Goal: Information Seeking & Learning: Understand process/instructions

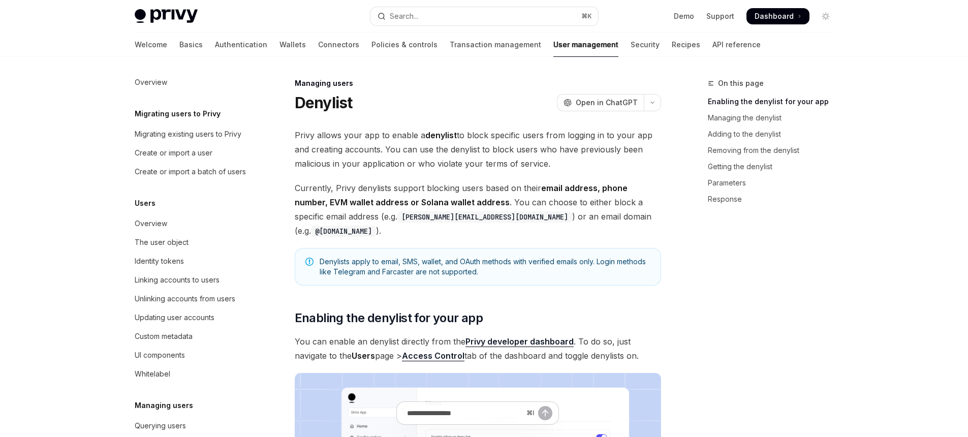
scroll to position [157, 0]
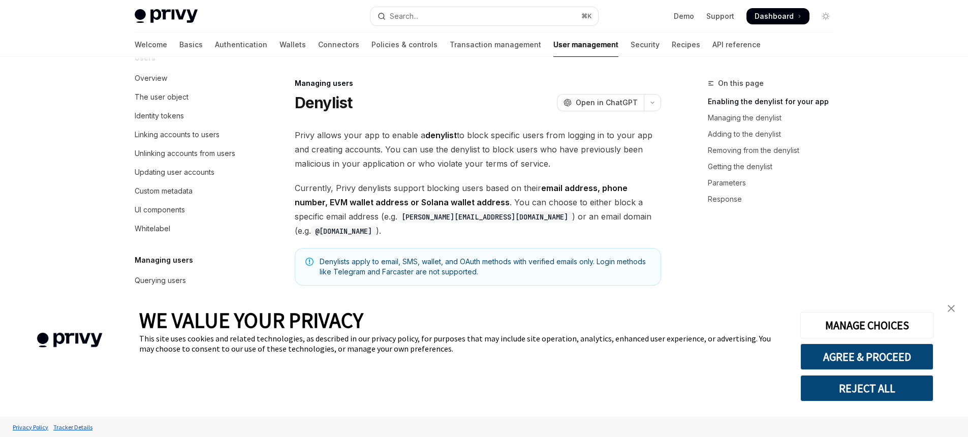
type textarea "*"
click at [895, 360] on button "AGREE & PROCEED" at bounding box center [866, 356] width 133 height 26
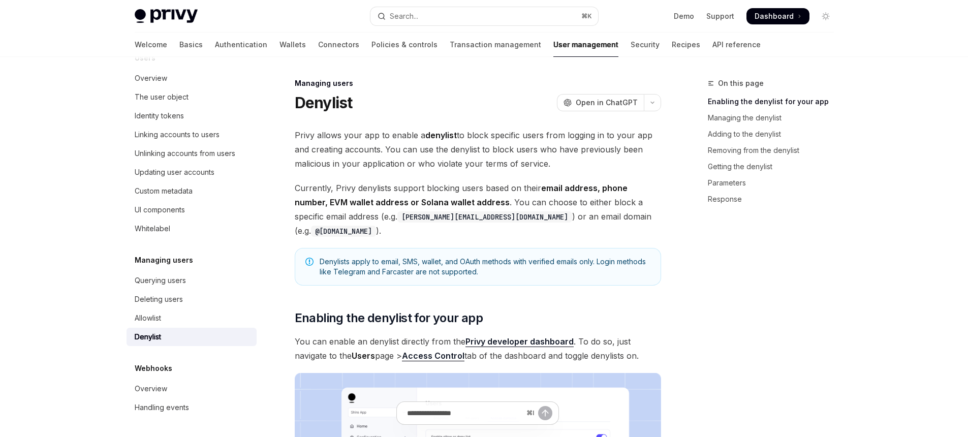
click at [517, 343] on link "Privy developer dashboard" at bounding box center [519, 341] width 108 height 11
